Goal: Find specific page/section: Find specific page/section

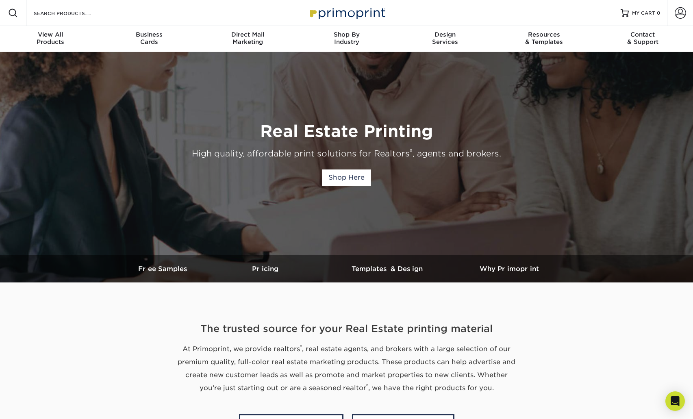
click at [366, 12] on img at bounding box center [346, 12] width 81 height 17
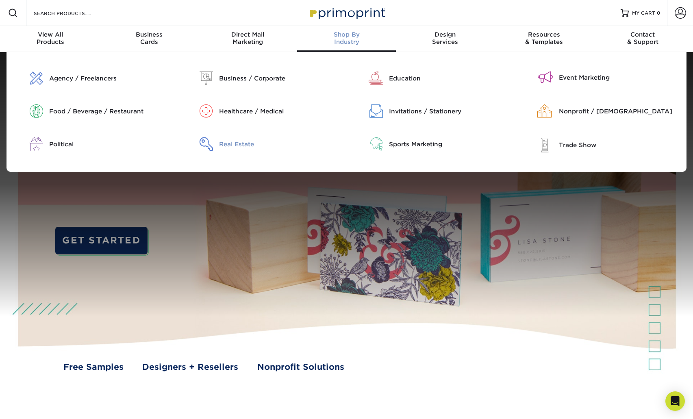
click at [228, 142] on div "Real Estate" at bounding box center [280, 144] width 122 height 9
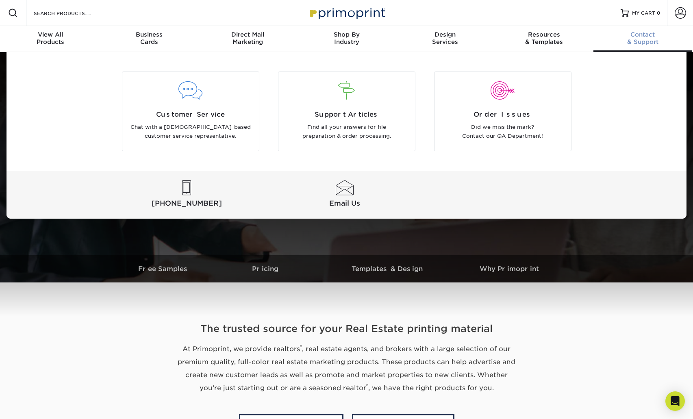
click at [651, 39] on div "Contact & Support" at bounding box center [643, 38] width 99 height 15
click at [636, 35] on span "Contact" at bounding box center [643, 34] width 99 height 7
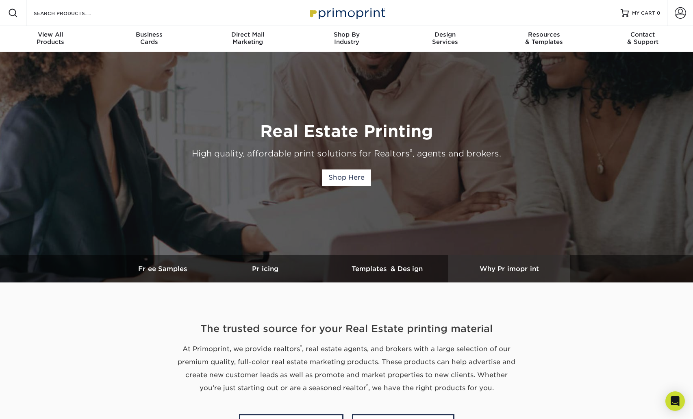
click at [504, 260] on link "Why Primoprint" at bounding box center [509, 268] width 122 height 27
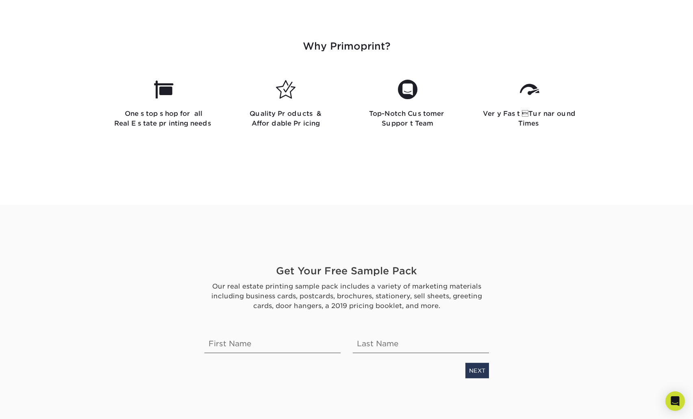
scroll to position [1806, 0]
